Goal: Task Accomplishment & Management: Manage account settings

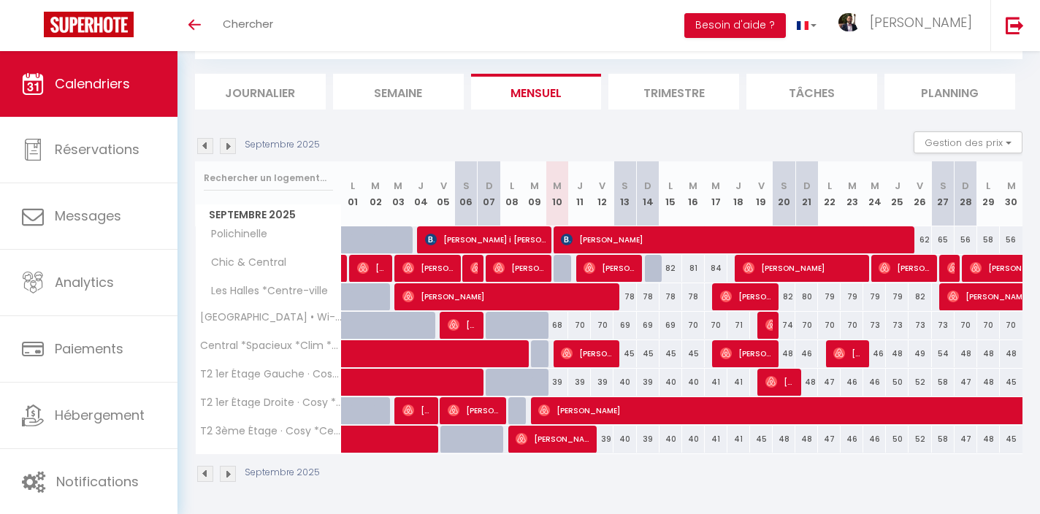
click at [605, 326] on div "70" at bounding box center [602, 325] width 23 height 27
type input "70"
type input "Ven 12 Septembre 2025"
type input "Sam 13 Septembre 2025"
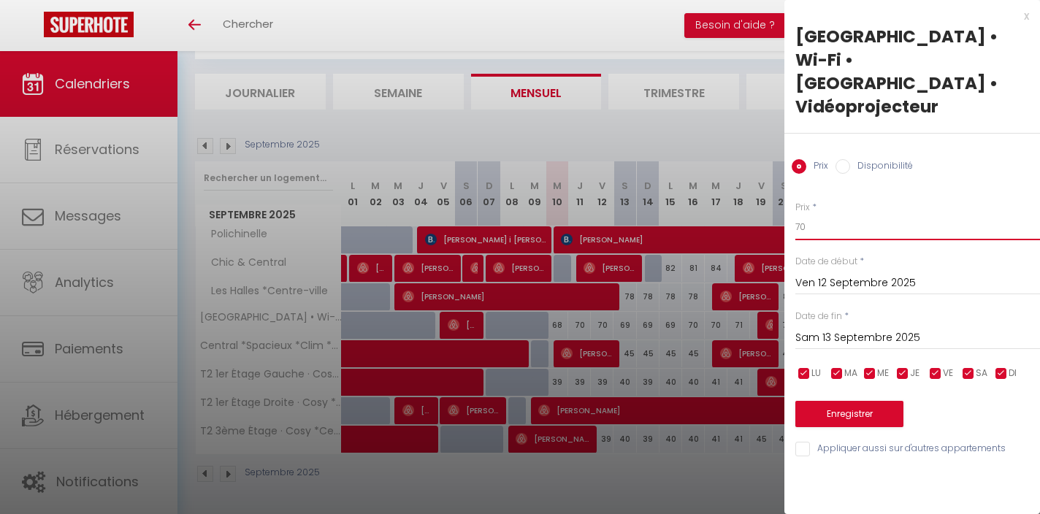
click at [825, 214] on input "70" at bounding box center [917, 227] width 245 height 26
type input "69"
click at [857, 401] on button "Enregistrer" at bounding box center [849, 414] width 108 height 26
